Goal: Task Accomplishment & Management: Manage account settings

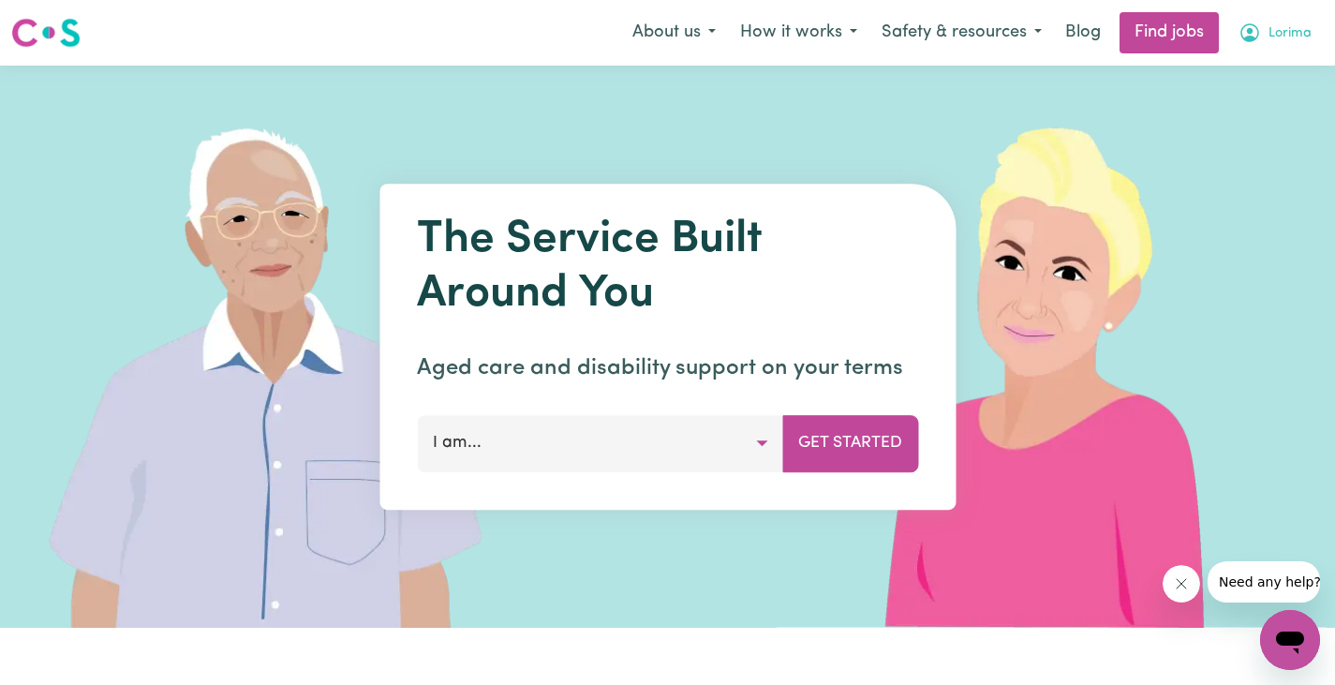
click at [1295, 39] on span "Lorima" at bounding box center [1290, 33] width 43 height 21
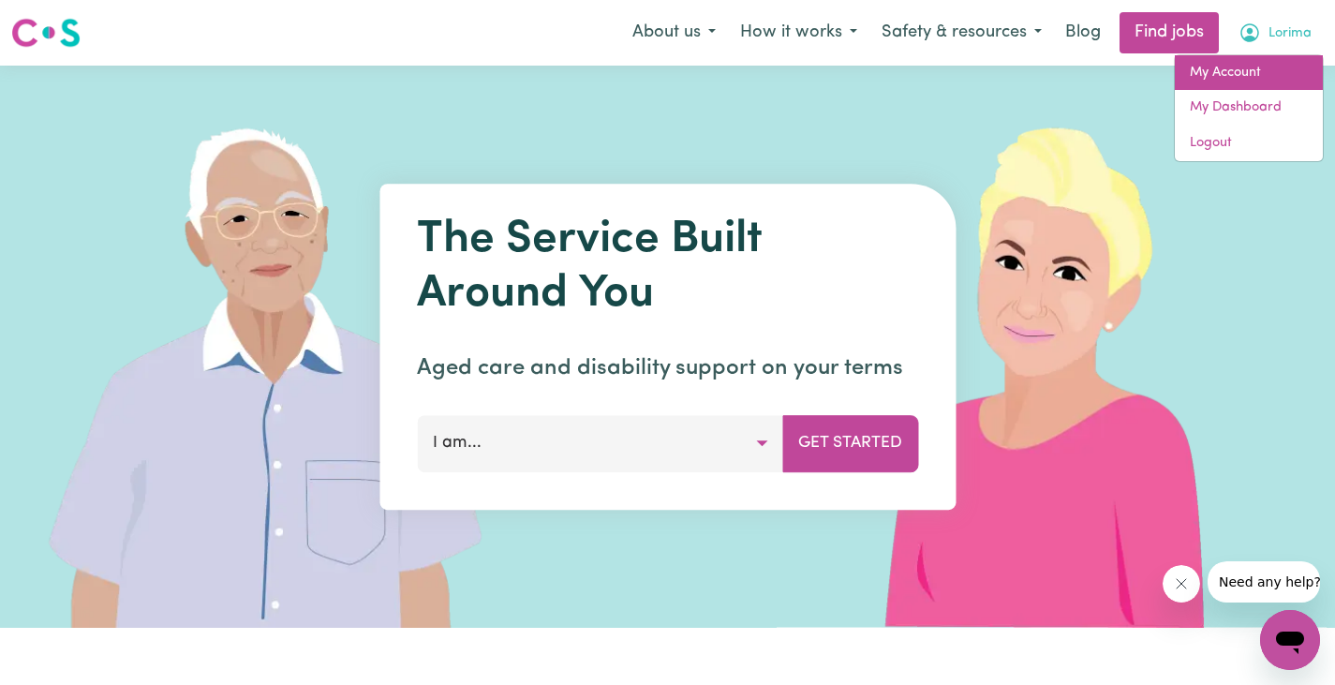
click at [1250, 77] on link "My Account" at bounding box center [1249, 73] width 148 height 36
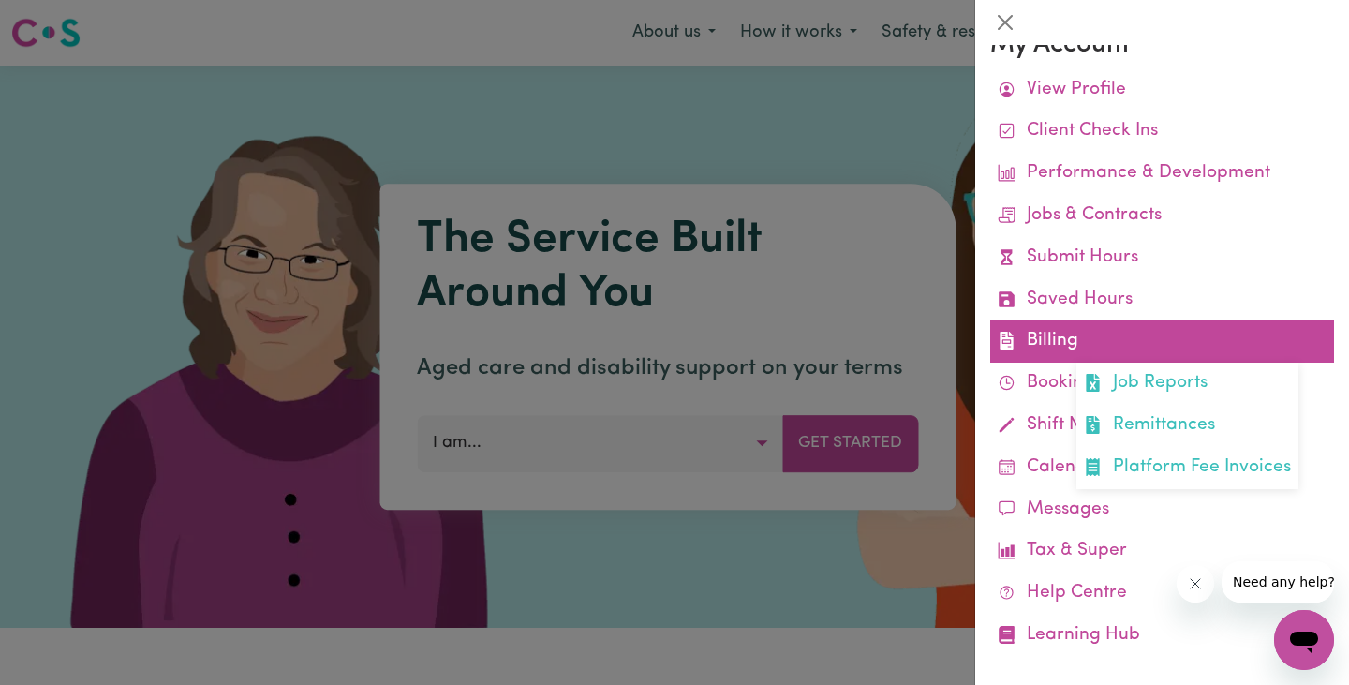
scroll to position [47, 0]
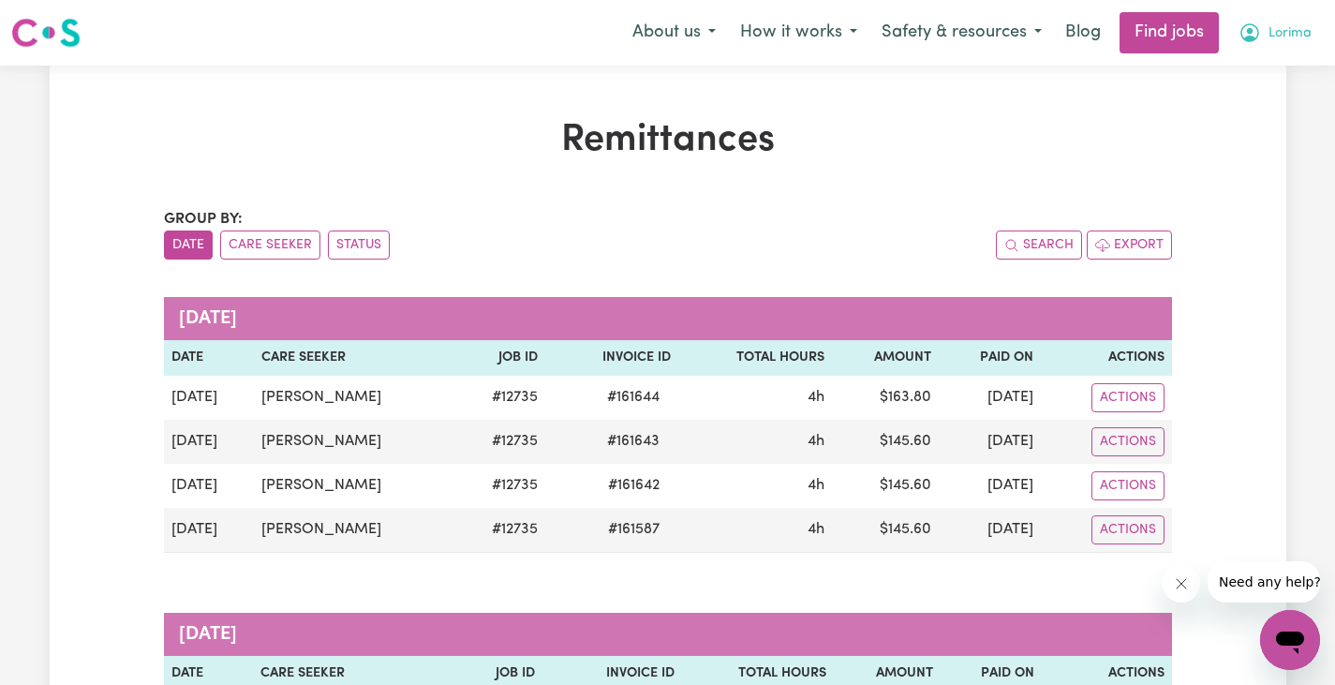
click at [1270, 36] on span "Lorima" at bounding box center [1290, 33] width 43 height 21
click at [1237, 68] on link "My Account" at bounding box center [1249, 73] width 148 height 36
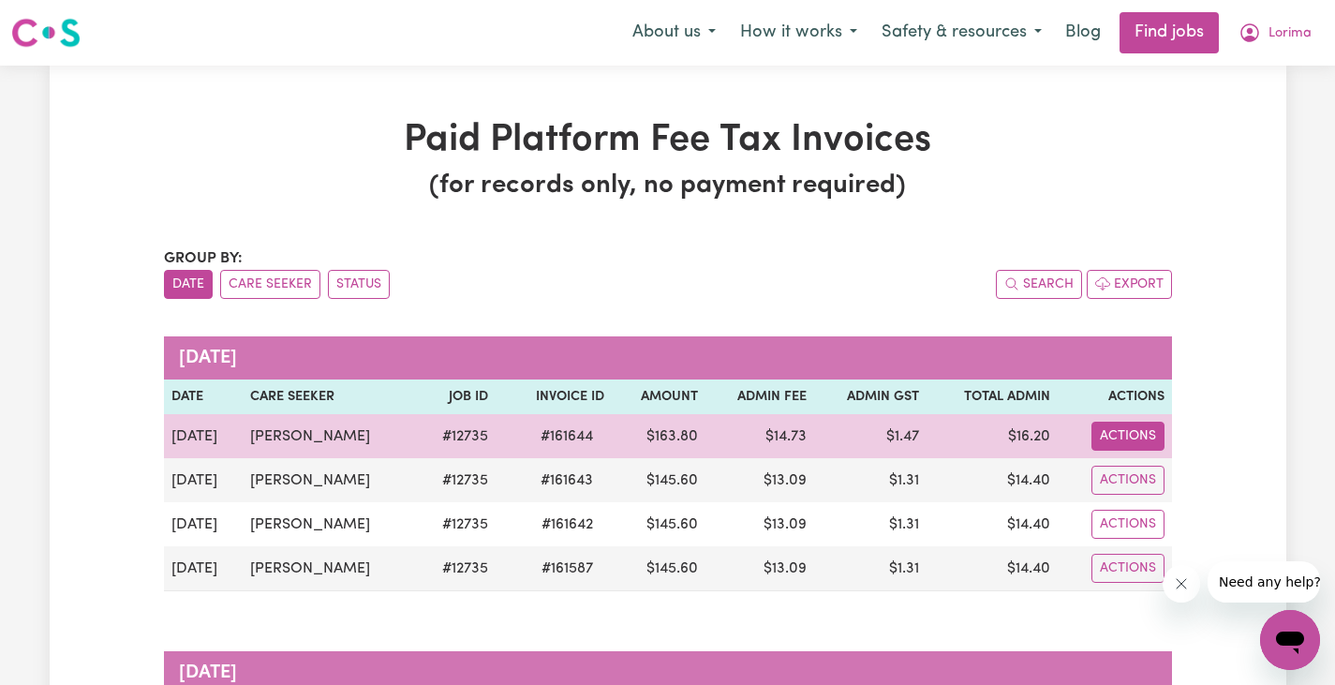
click at [1120, 445] on button "Actions" at bounding box center [1128, 436] width 73 height 29
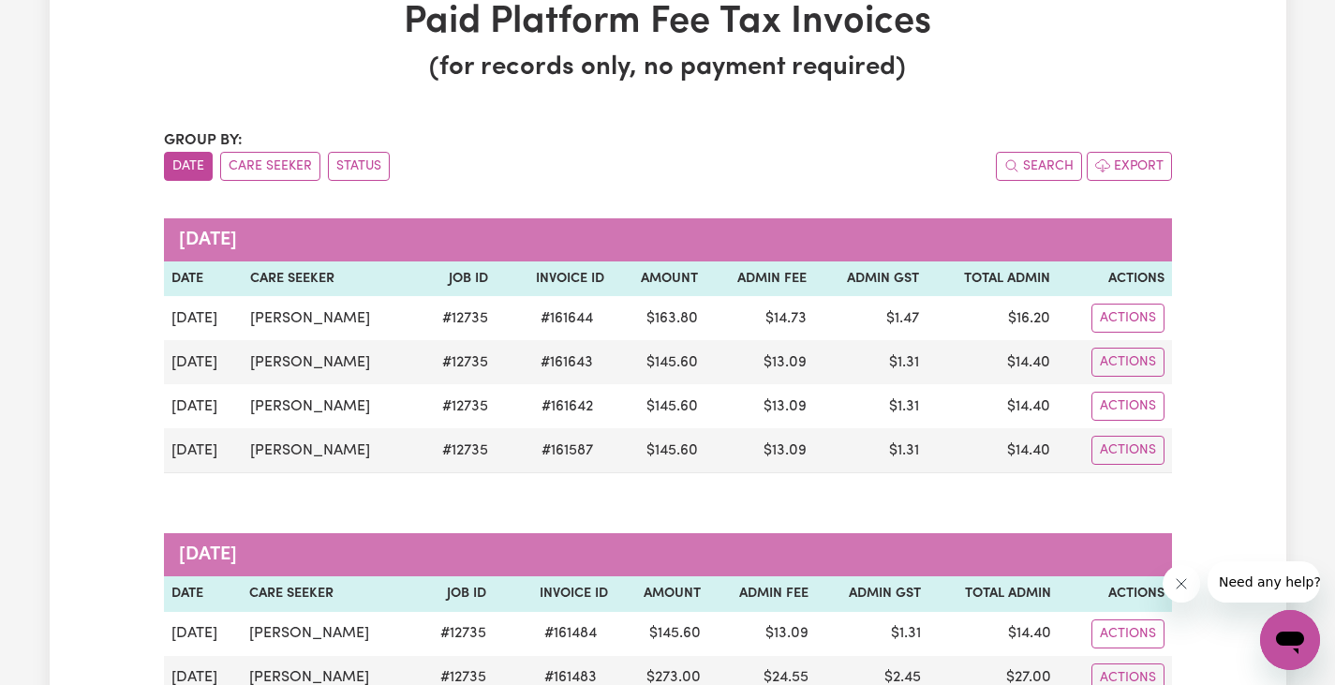
scroll to position [187, 0]
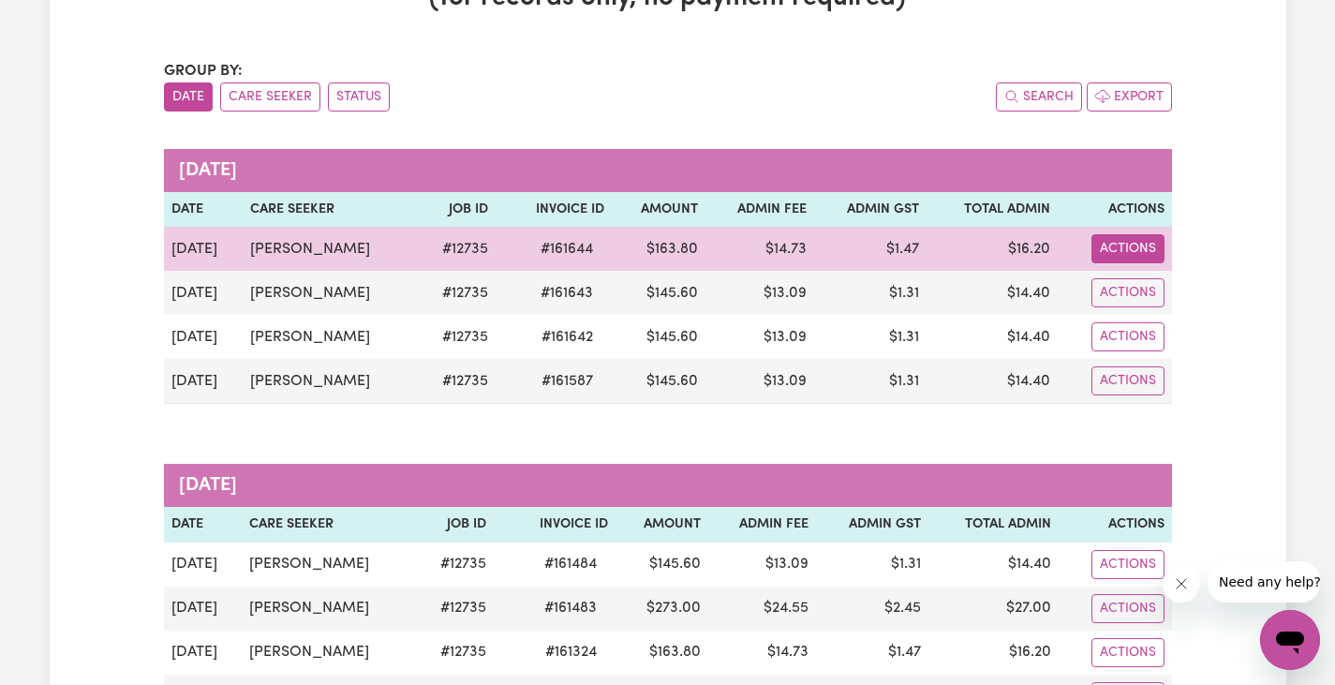
click at [1122, 255] on button "Actions" at bounding box center [1128, 248] width 73 height 29
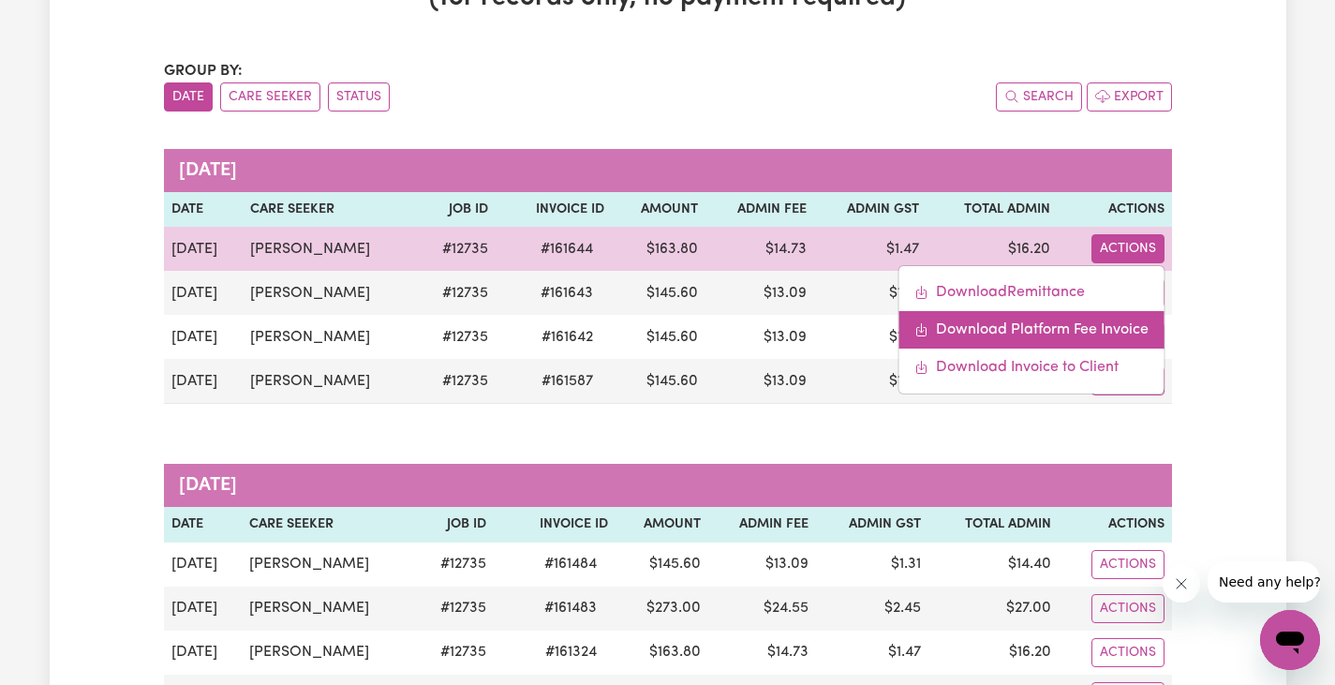
click at [1113, 333] on link "Download Platform Fee Invoice" at bounding box center [1031, 329] width 265 height 37
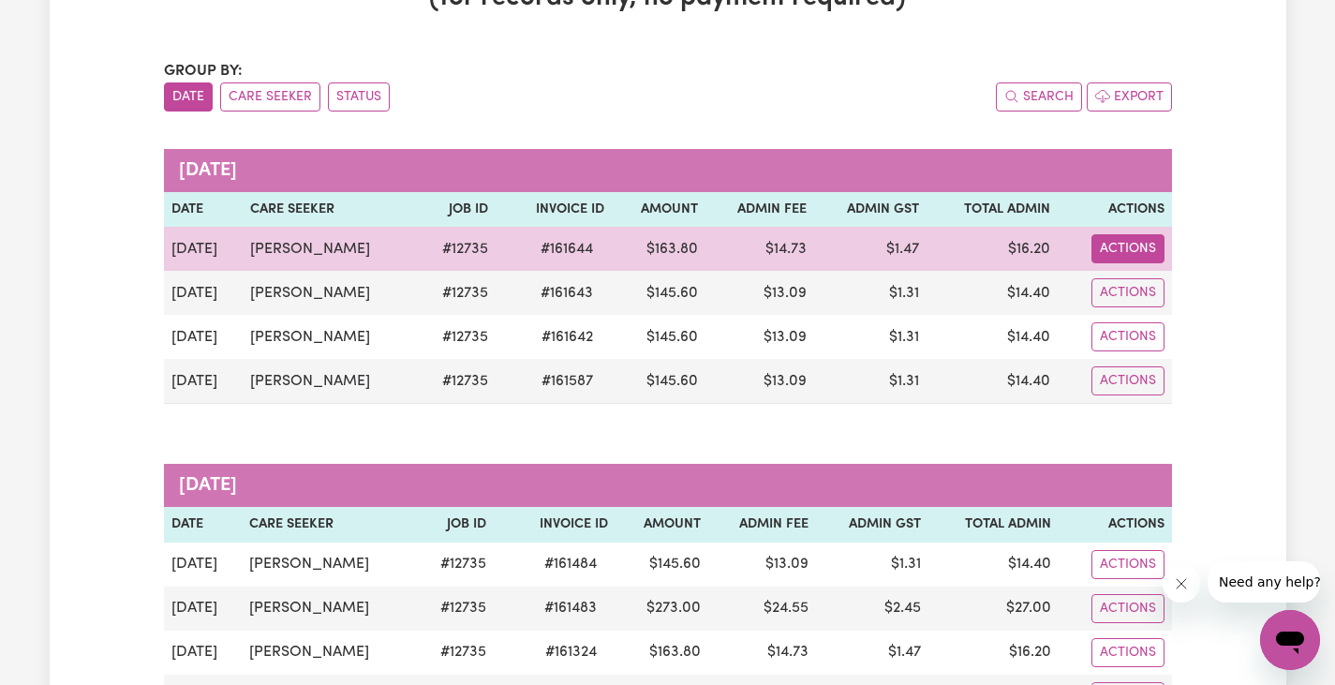
click at [1120, 249] on button "Actions" at bounding box center [1128, 248] width 73 height 29
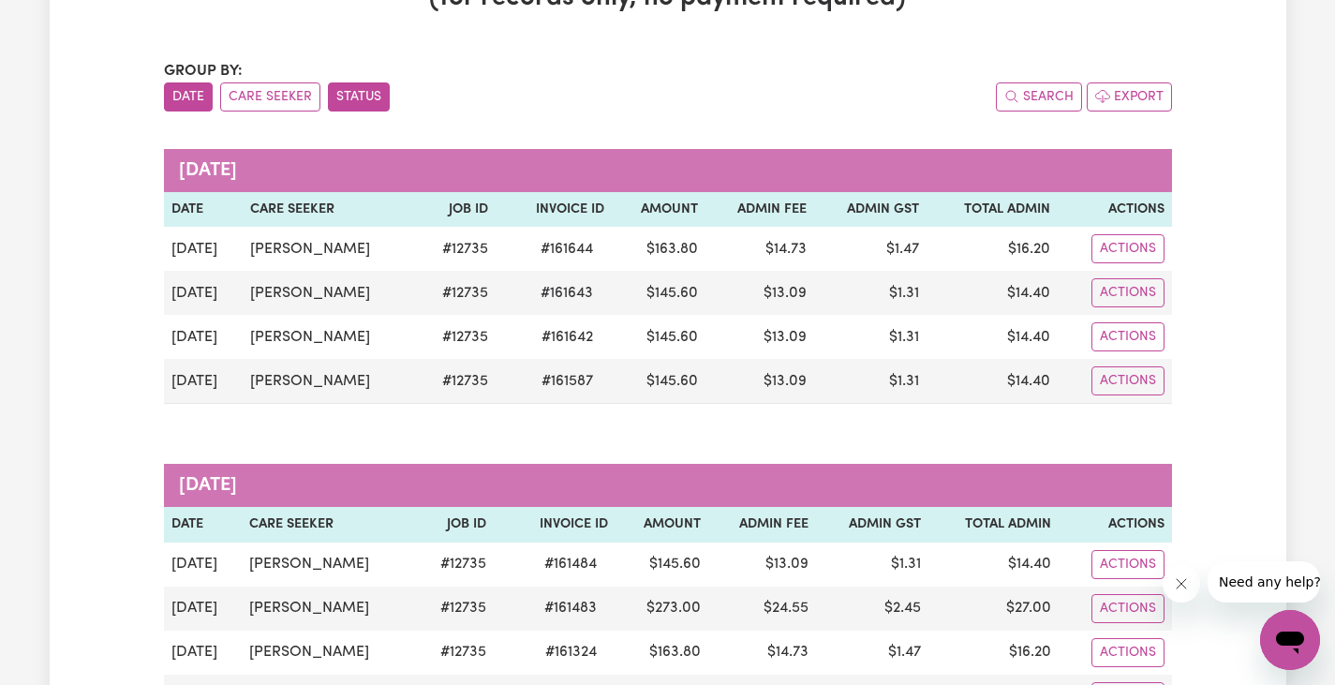
click at [344, 99] on button "Status" at bounding box center [359, 96] width 62 height 29
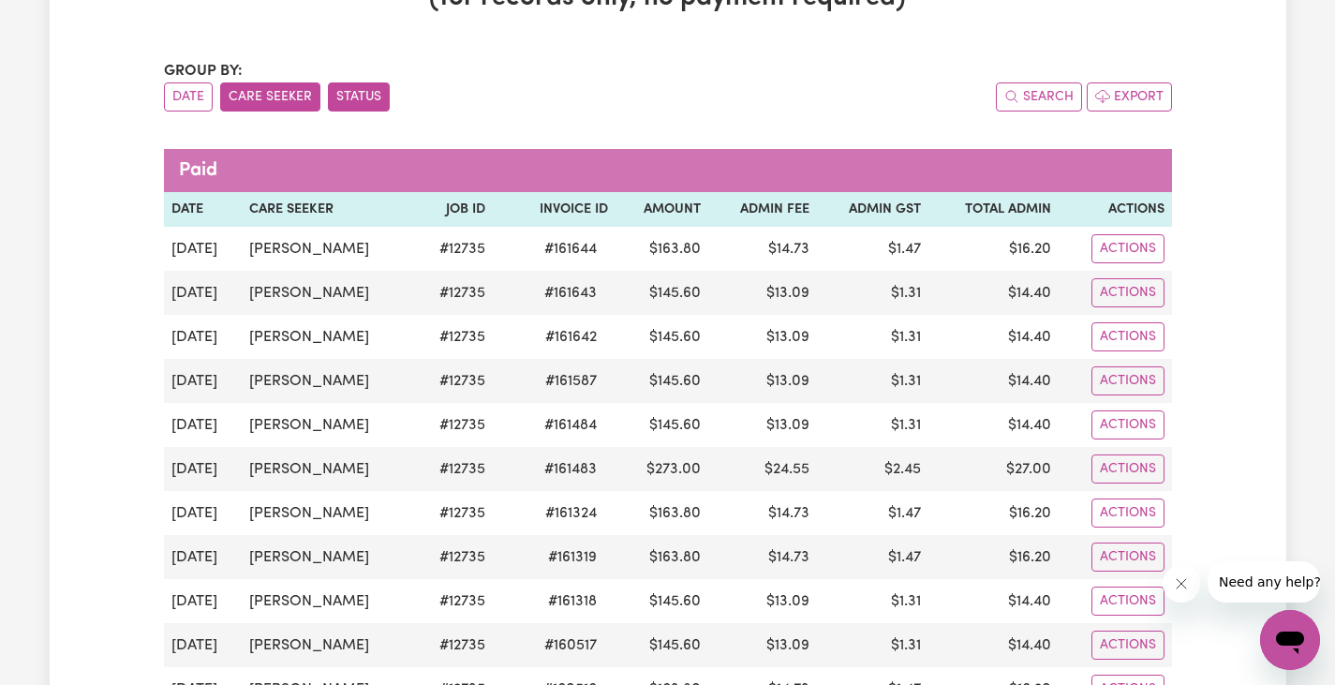
click at [290, 102] on button "Care Seeker" at bounding box center [270, 96] width 100 height 29
click at [351, 103] on button "Status" at bounding box center [359, 96] width 62 height 29
click at [196, 96] on button "Date" at bounding box center [188, 96] width 49 height 29
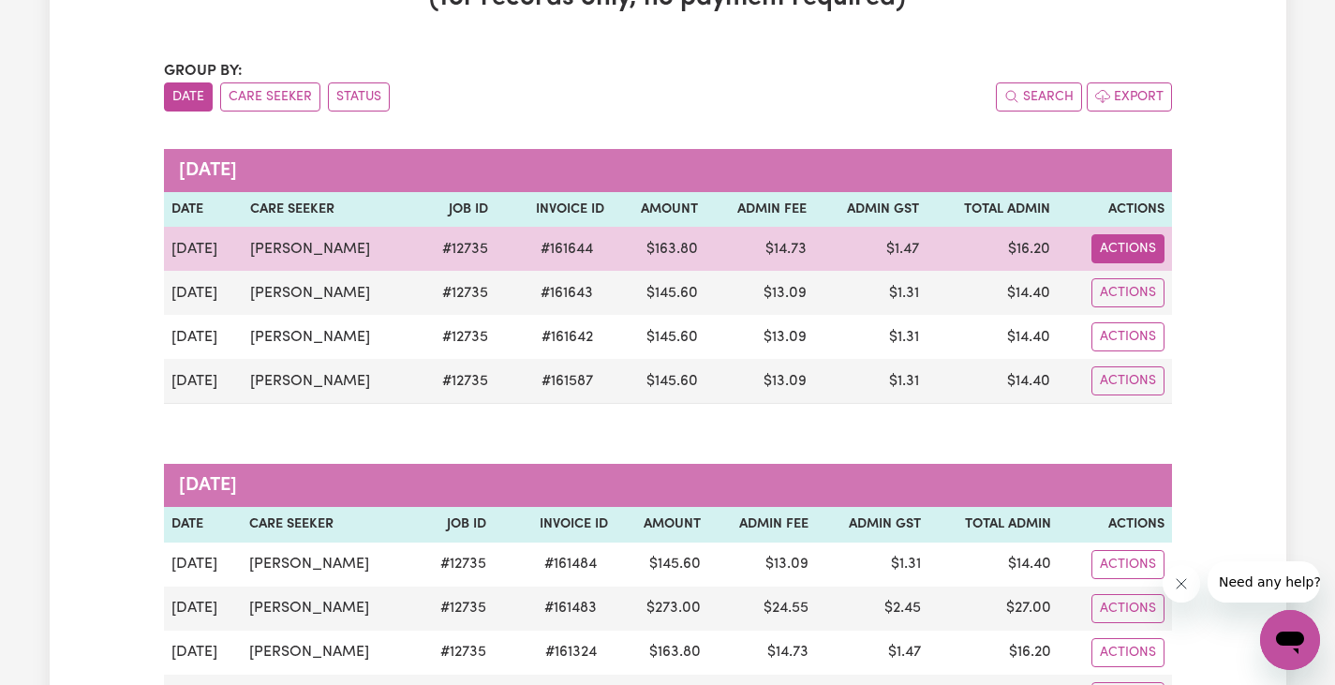
click at [1131, 246] on button "Actions" at bounding box center [1128, 248] width 73 height 29
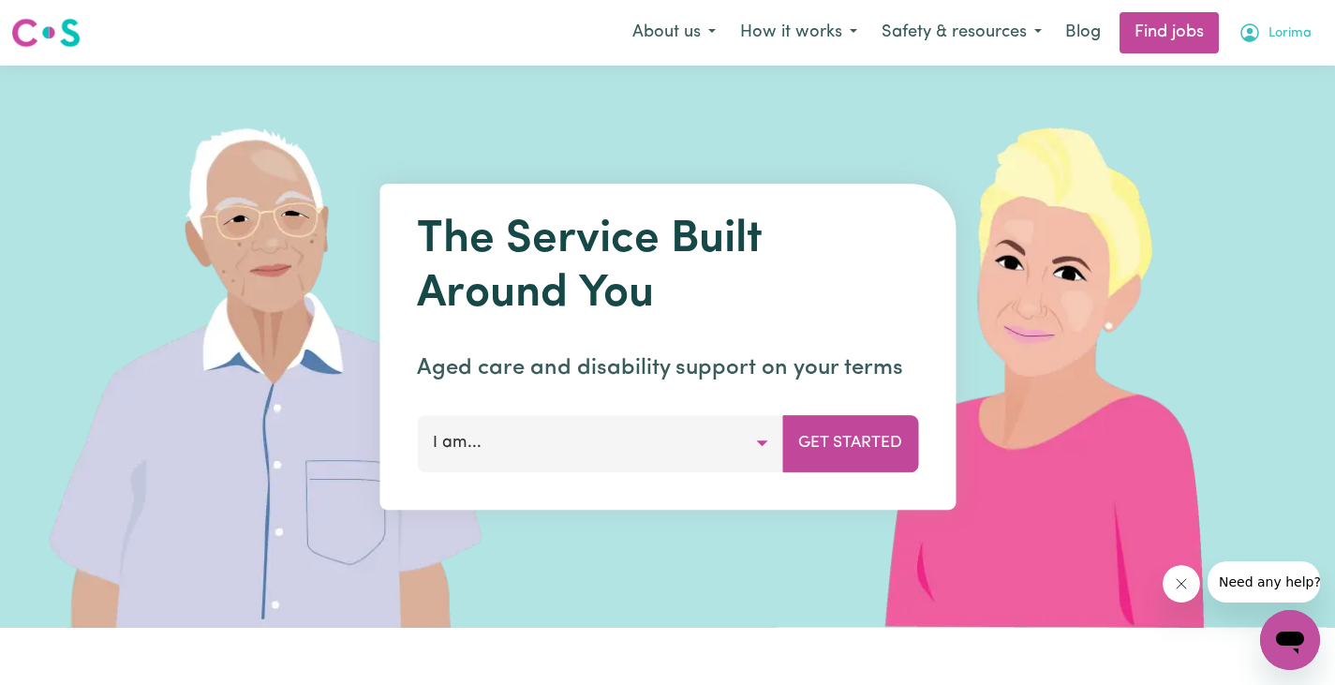
click at [1272, 25] on span "Lorima" at bounding box center [1290, 33] width 43 height 21
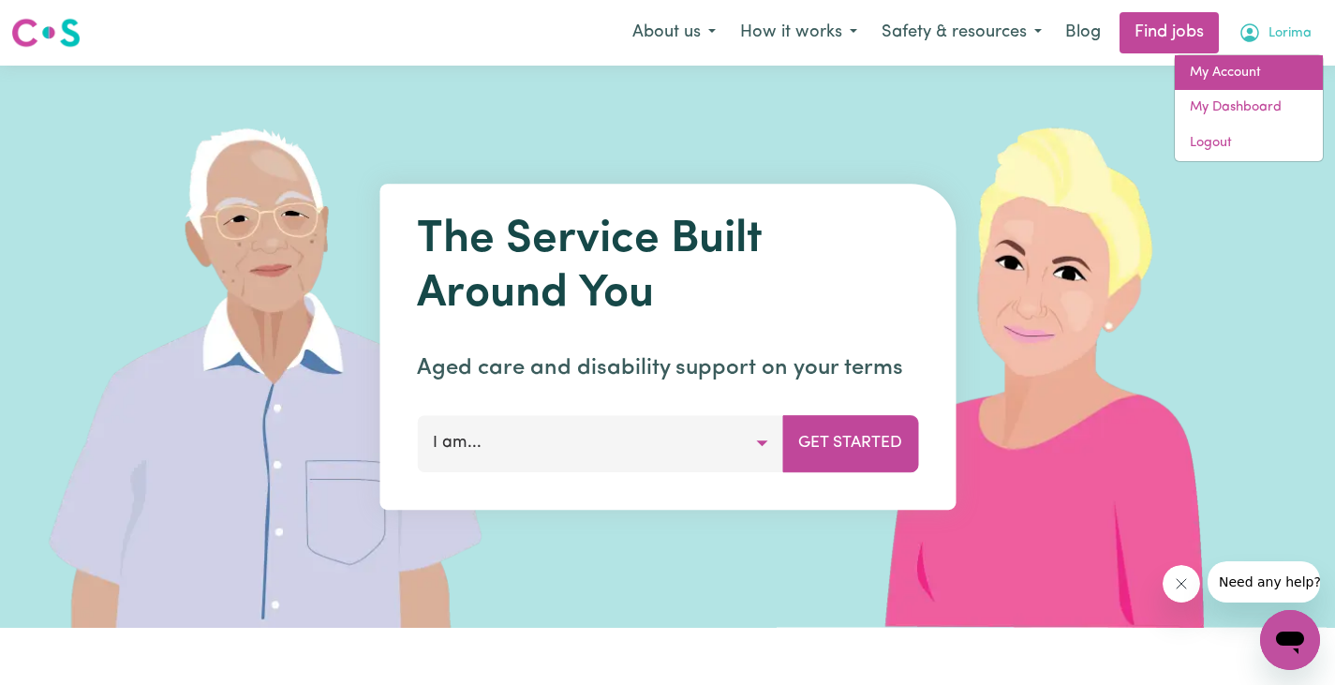
click at [1252, 70] on link "My Account" at bounding box center [1249, 73] width 148 height 36
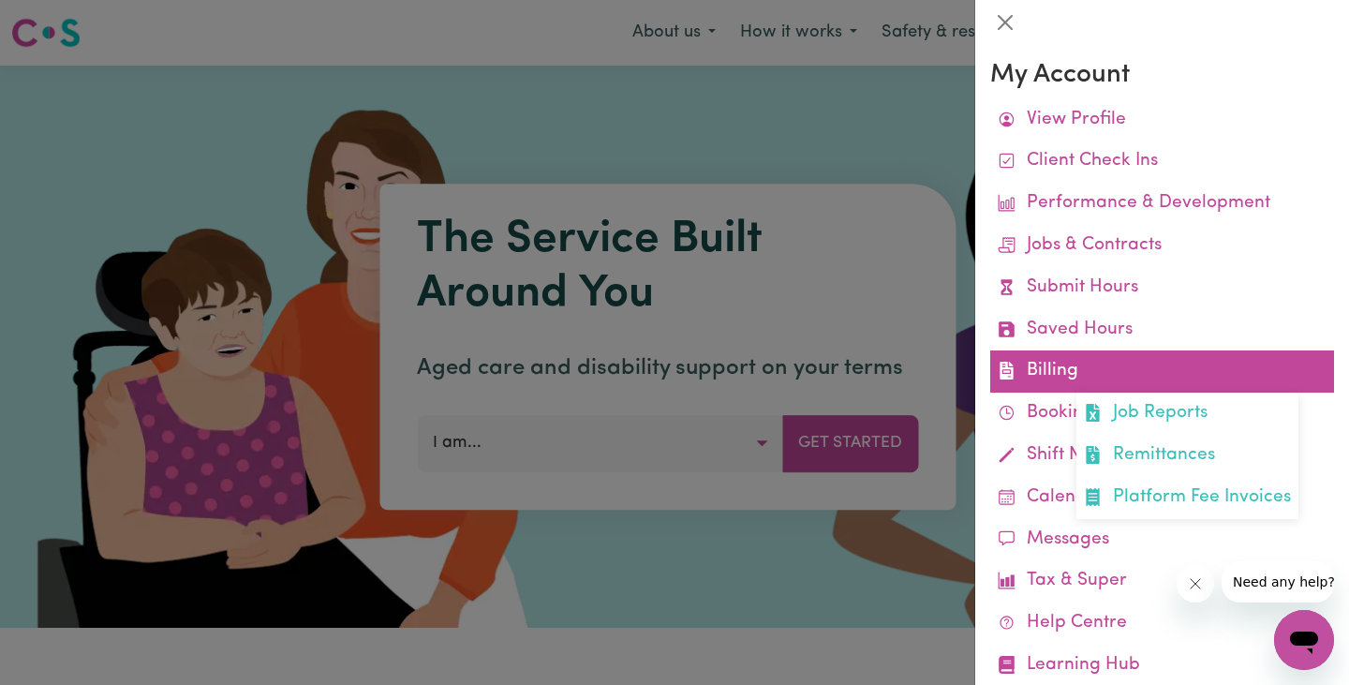
click at [1115, 371] on link "Billing Job Reports Remittances Platform Fee Invoices" at bounding box center [1162, 371] width 344 height 42
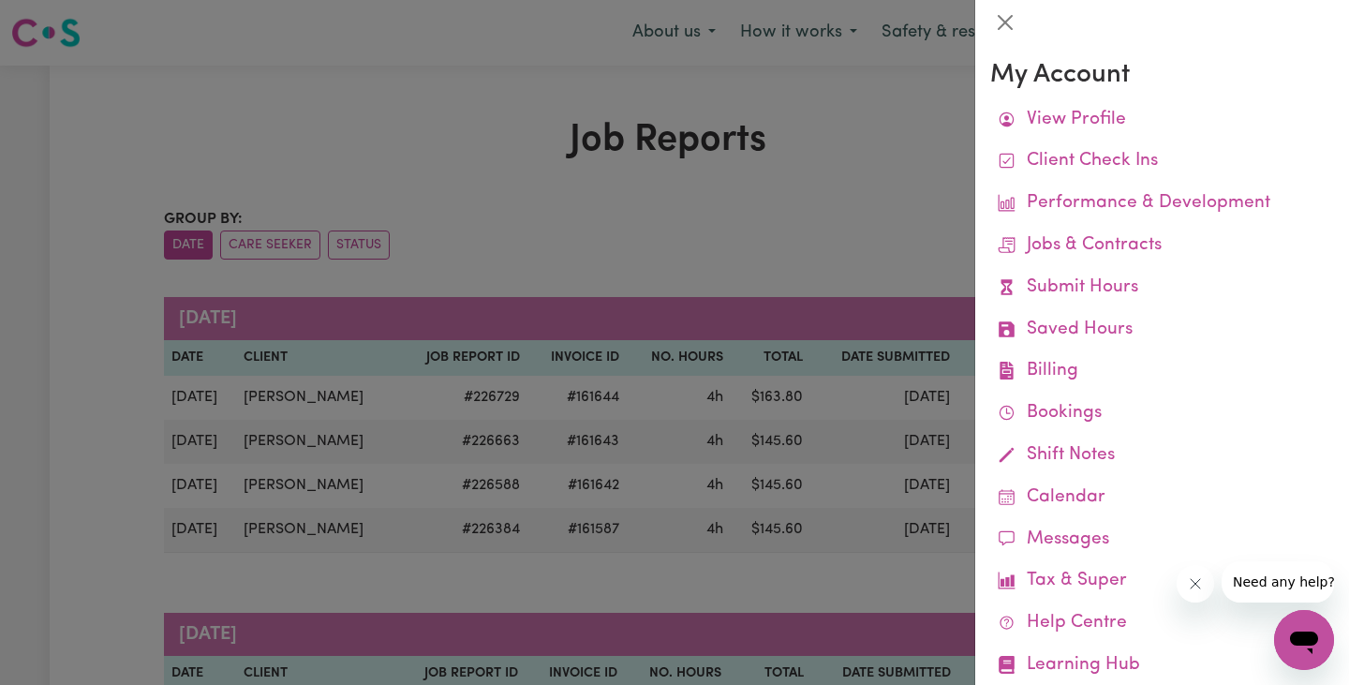
click at [885, 138] on div at bounding box center [674, 342] width 1349 height 685
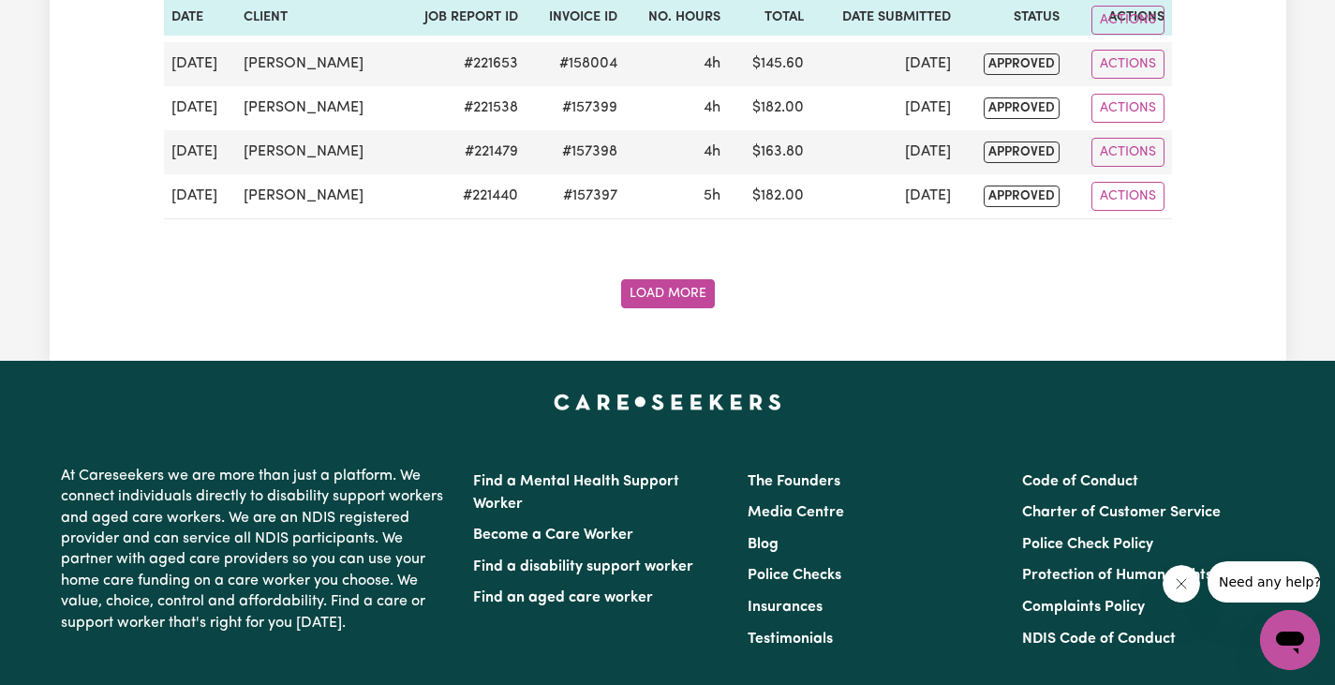
scroll to position [2558, 0]
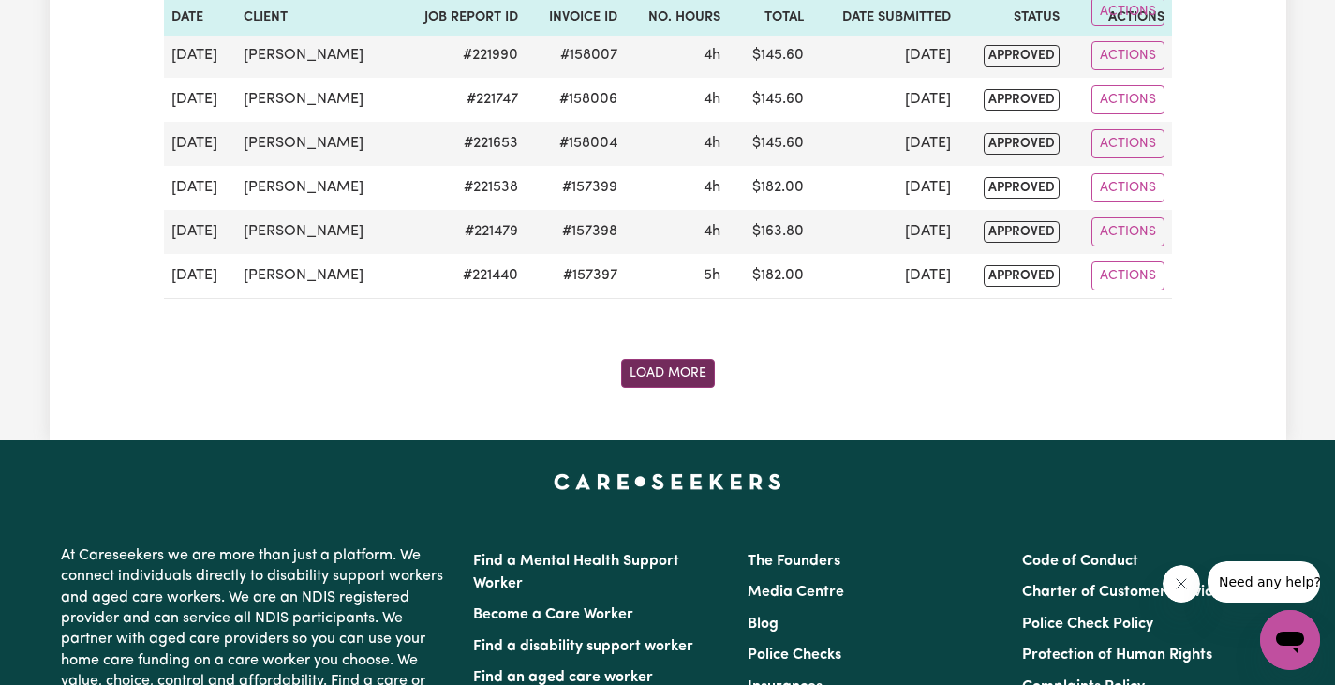
click at [706, 371] on button "Load More" at bounding box center [668, 373] width 94 height 29
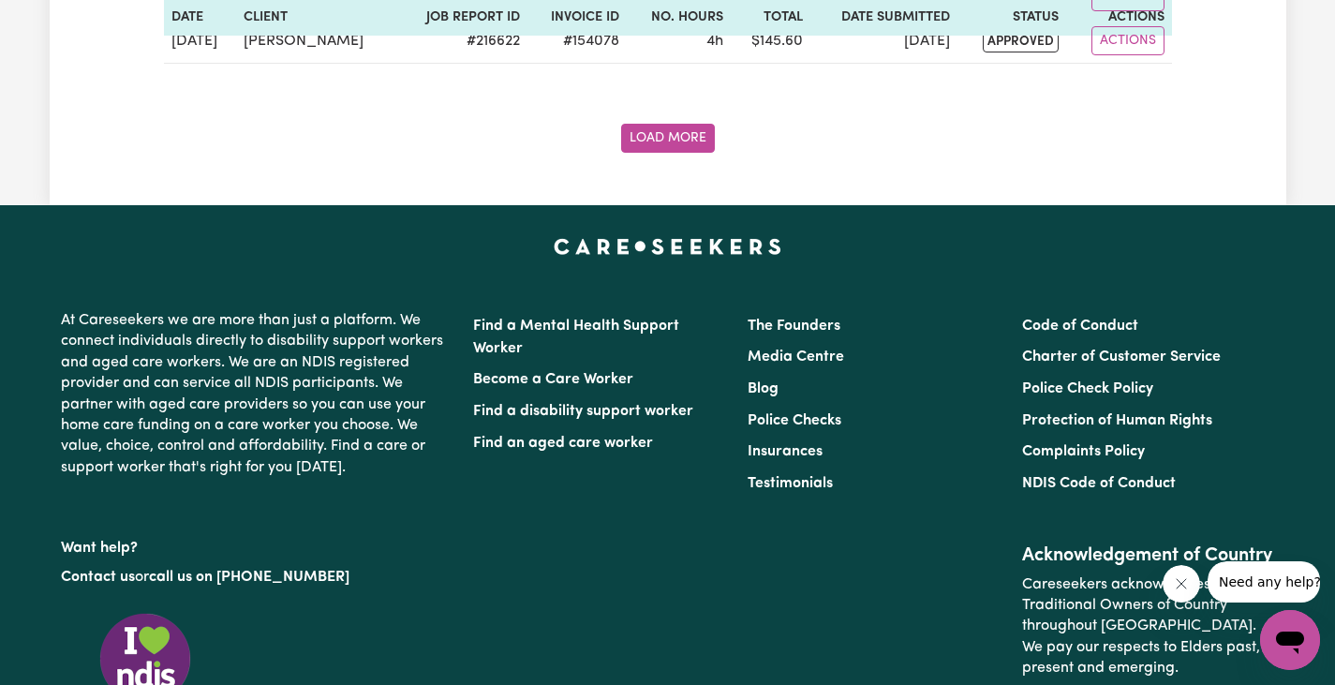
scroll to position [5074, 0]
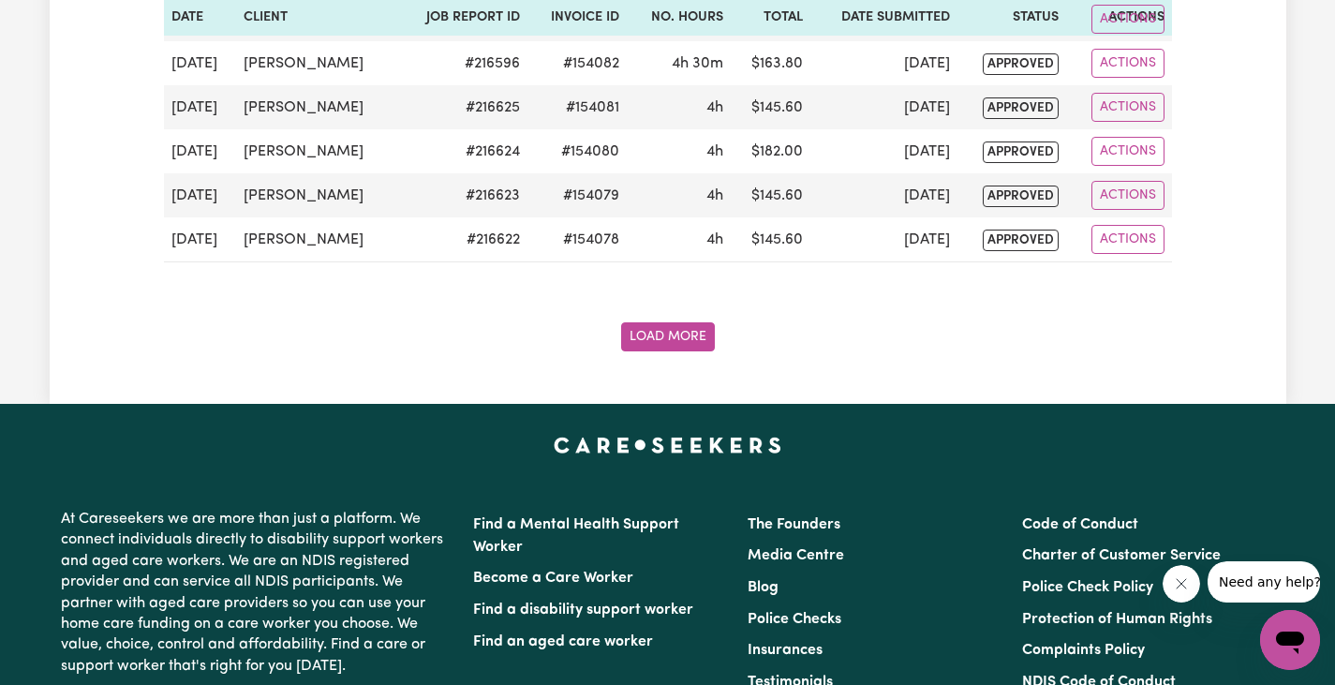
click at [682, 327] on button "Load More" at bounding box center [668, 336] width 94 height 29
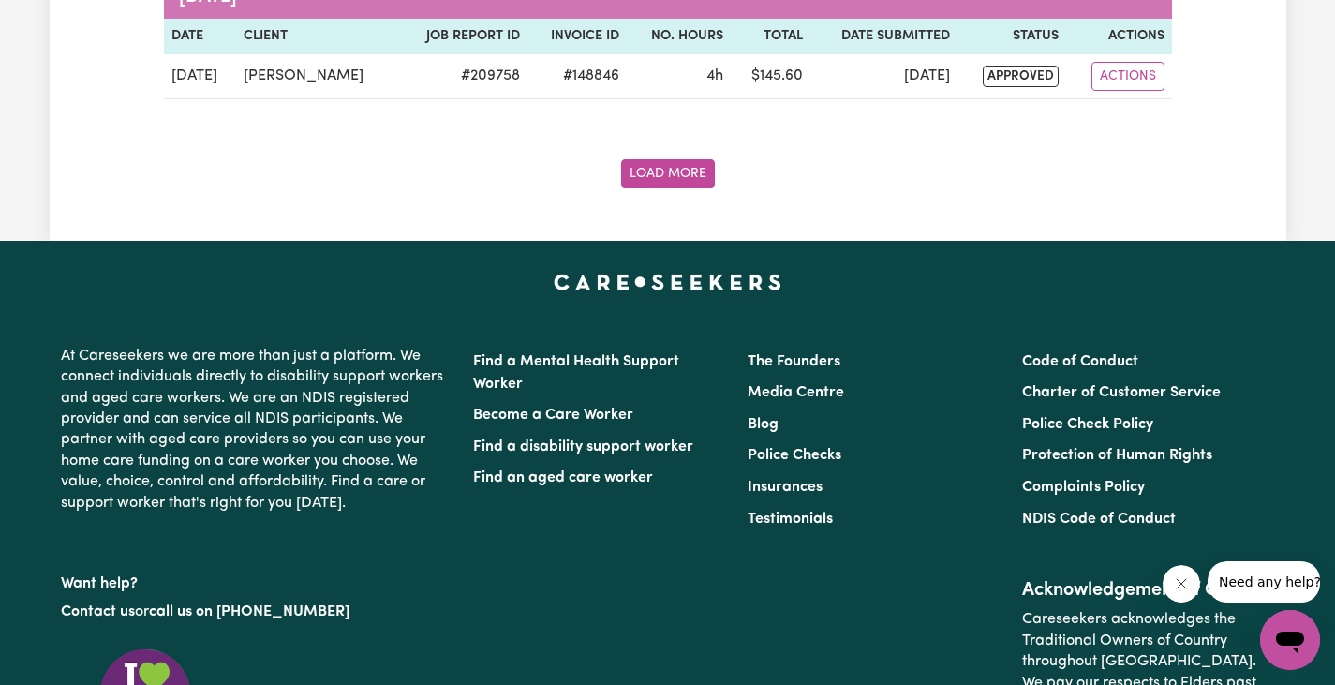
scroll to position [7979, 0]
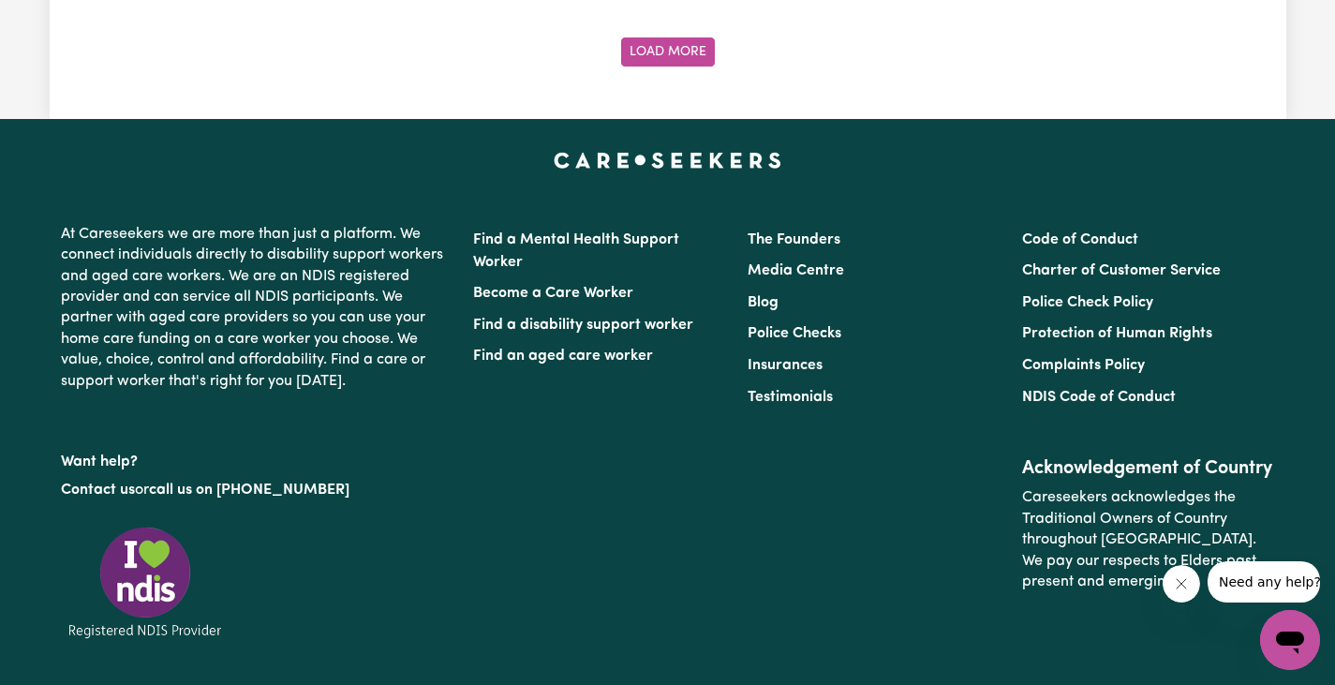
click at [690, 52] on button "Load More" at bounding box center [668, 51] width 94 height 29
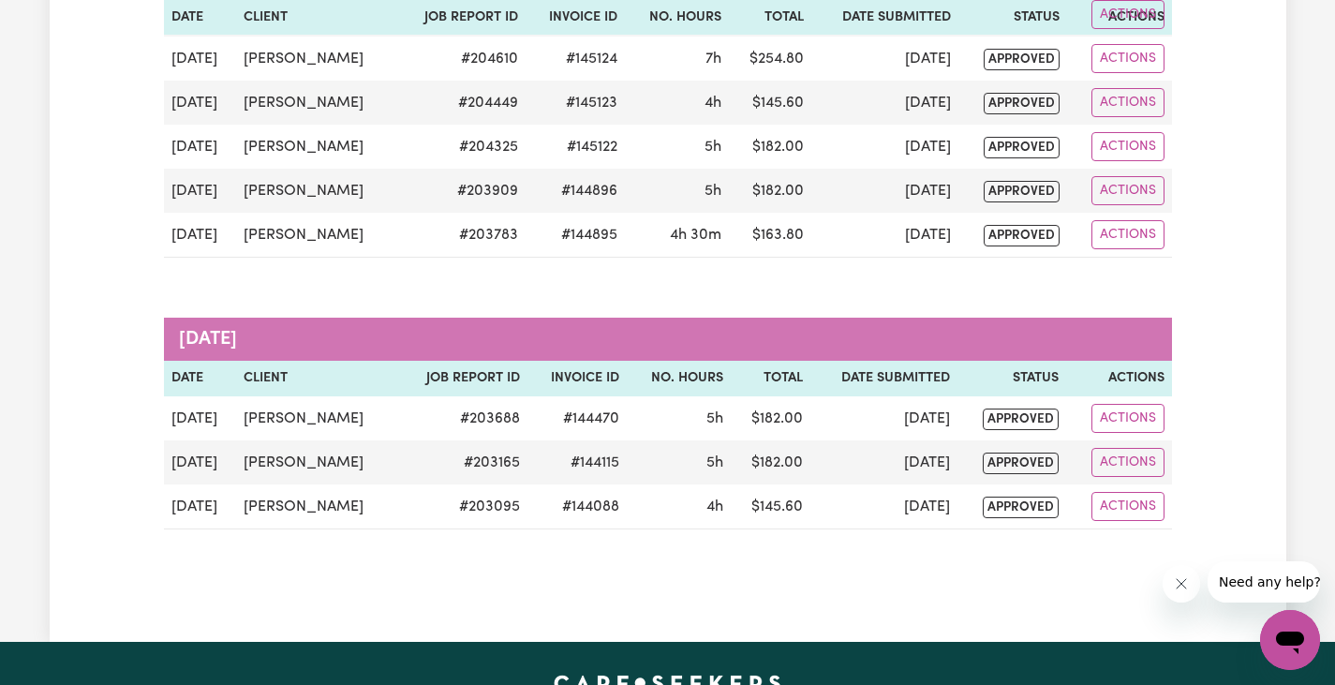
scroll to position [9143, 0]
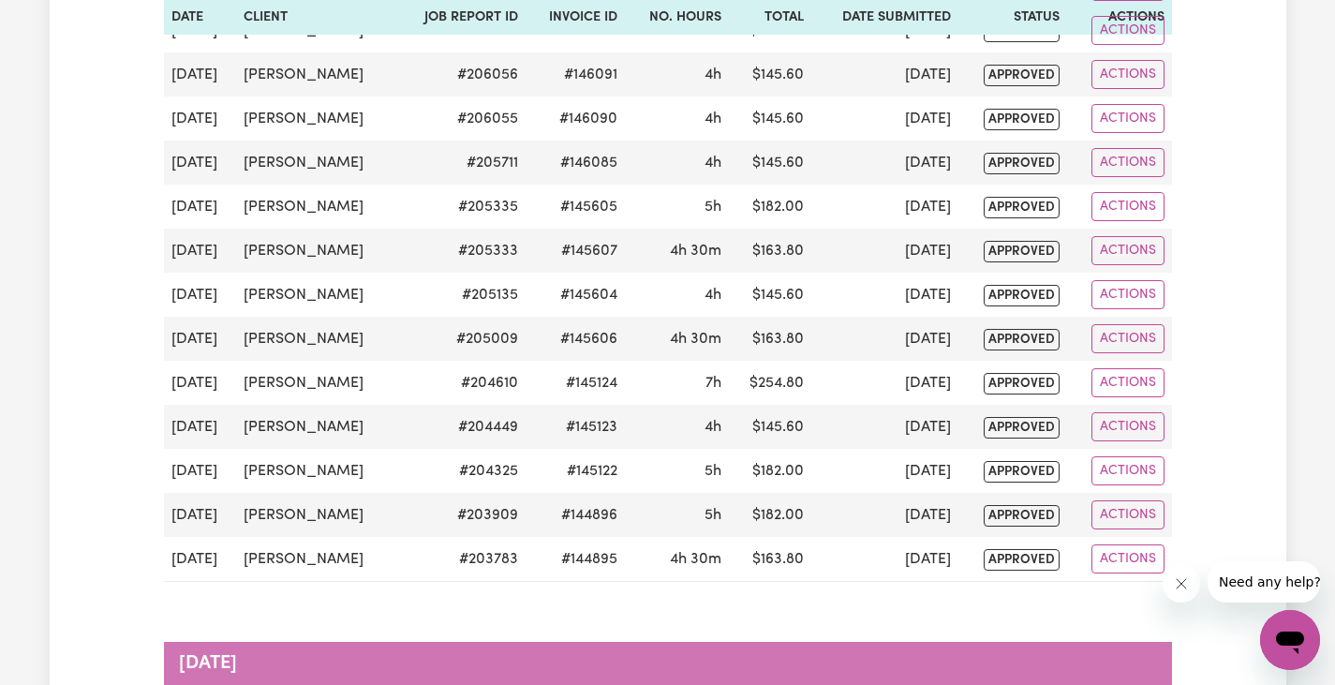
drag, startPoint x: 1198, startPoint y: 219, endPoint x: 1207, endPoint y: 215, distance: 9.6
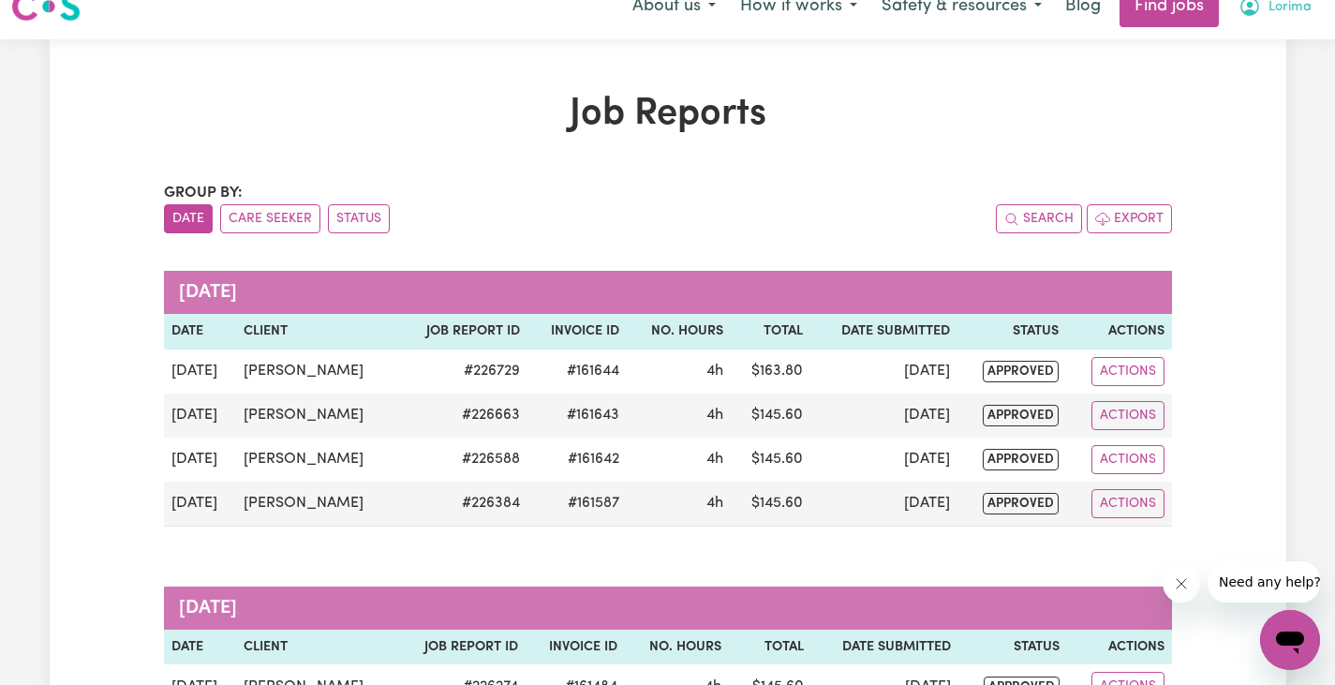
scroll to position [0, 0]
